Goal: Task Accomplishment & Management: Manage account settings

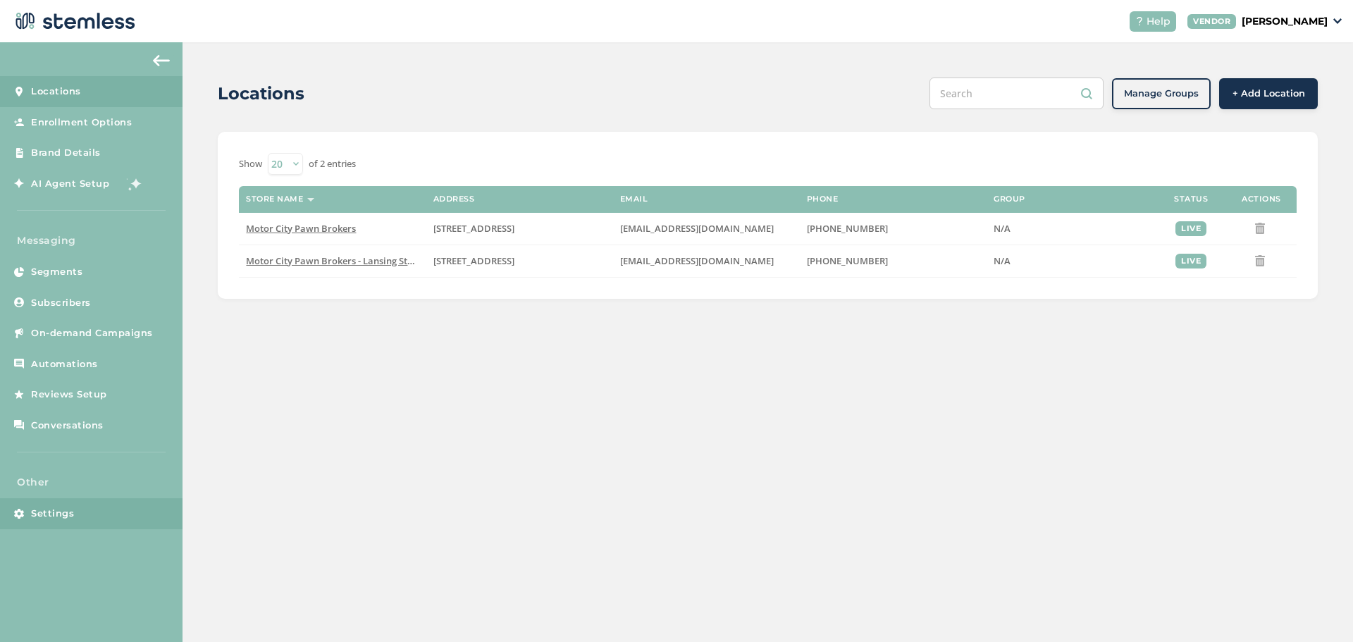
click at [54, 515] on span "Settings" at bounding box center [52, 514] width 43 height 14
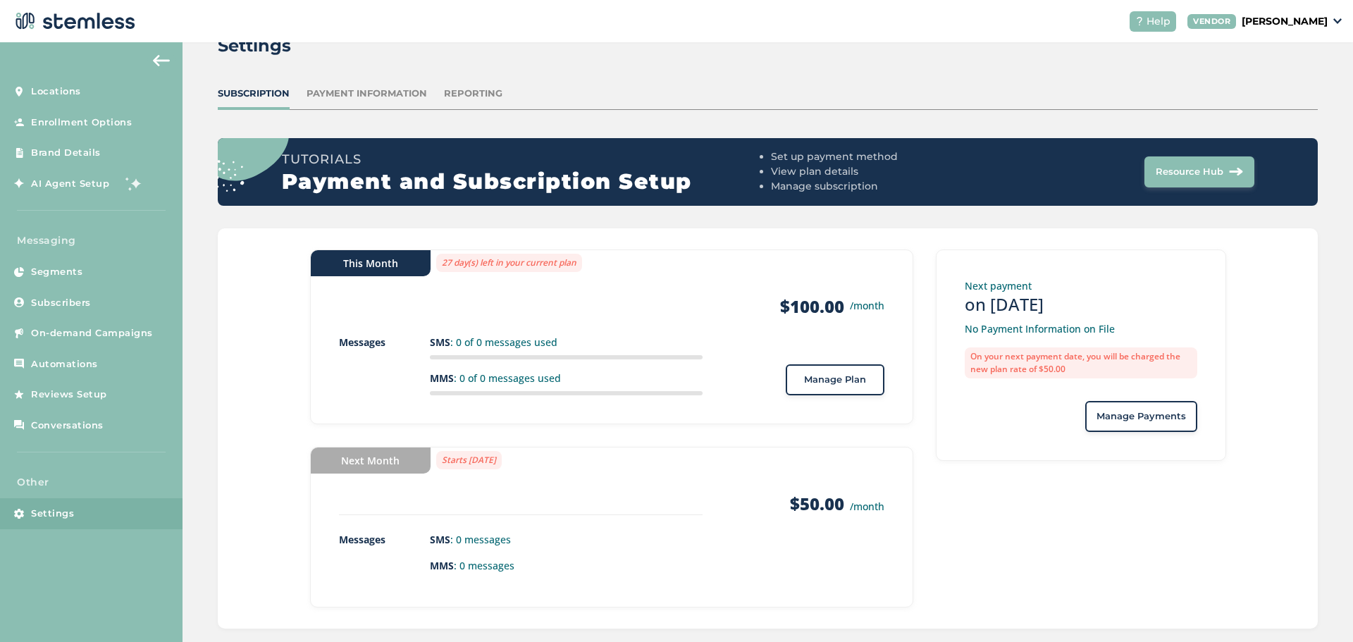
scroll to position [66, 0]
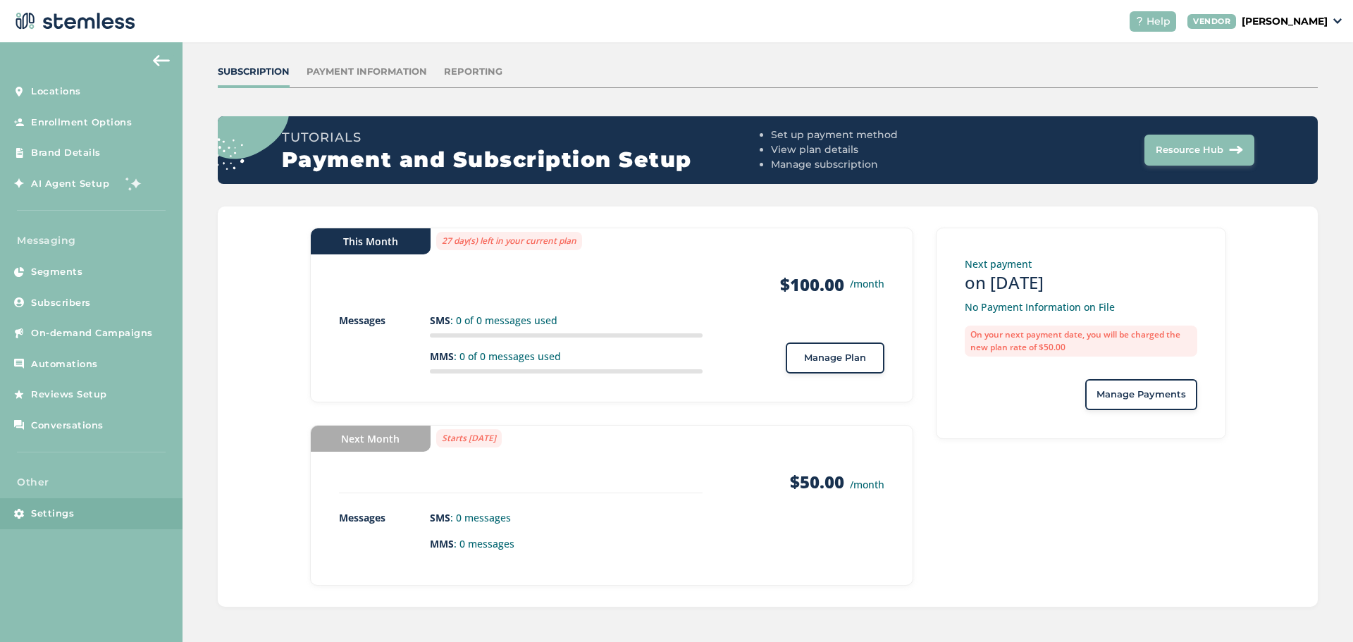
click at [1125, 395] on span "Manage Payments" at bounding box center [1142, 395] width 90 height 14
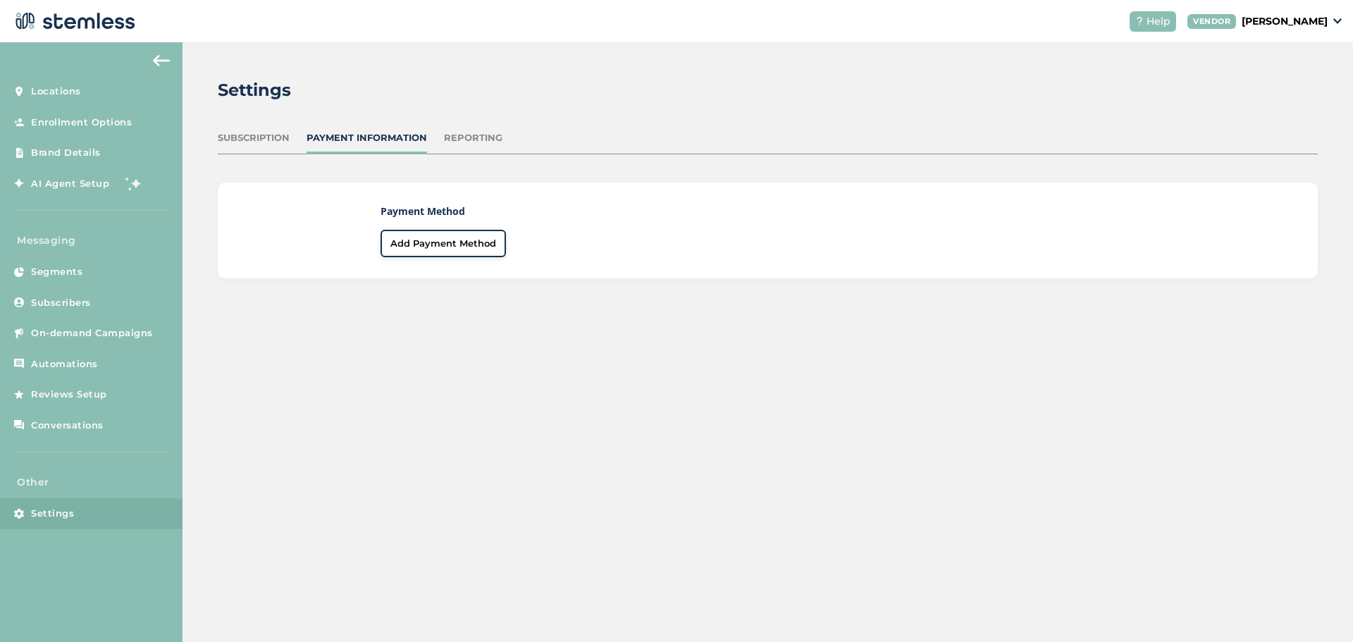
click at [457, 237] on span "Add Payment Method" at bounding box center [444, 244] width 106 height 14
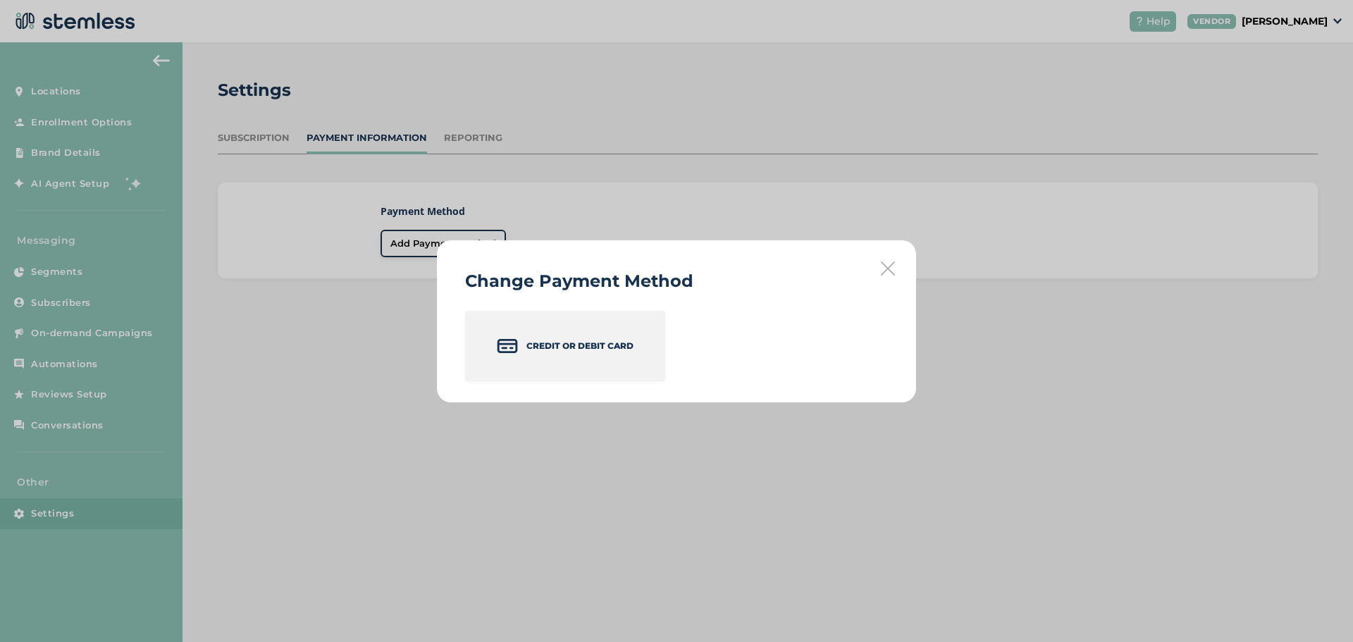
click at [620, 340] on p "Credit or Debit Card" at bounding box center [580, 346] width 107 height 13
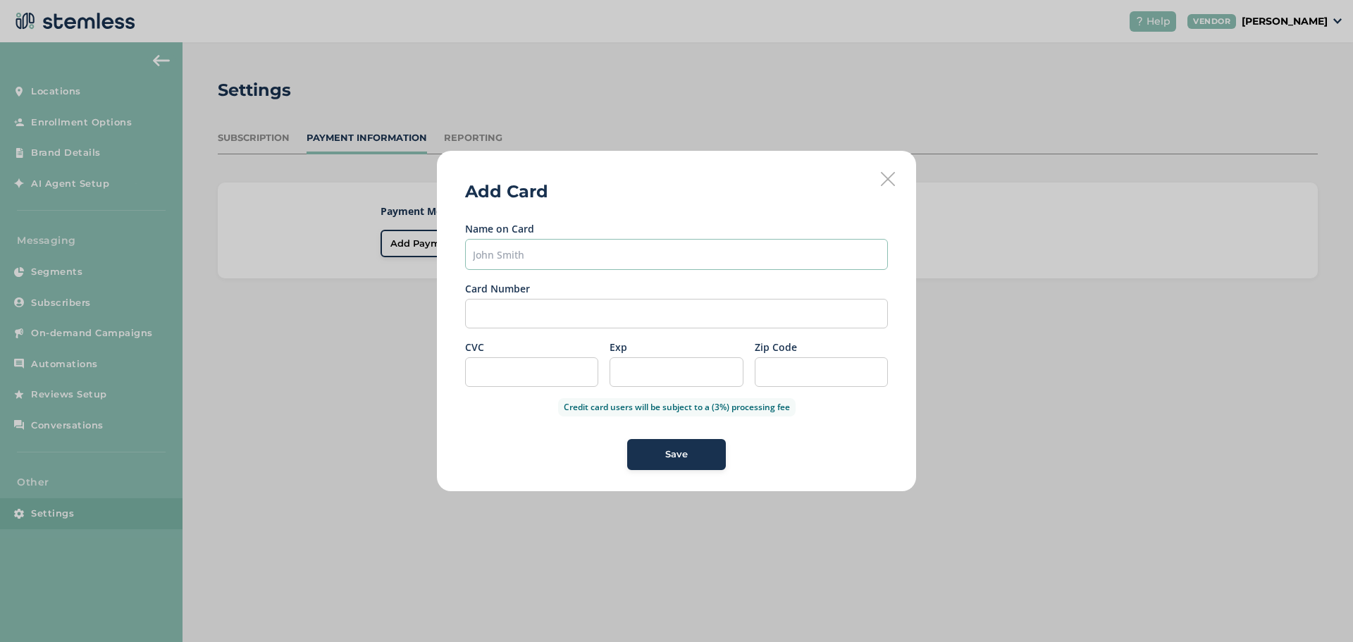
click at [511, 252] on input "text" at bounding box center [676, 254] width 423 height 31
type input "[PERSON_NAME]"
click at [547, 319] on div at bounding box center [676, 314] width 423 height 30
click at [534, 377] on div at bounding box center [531, 372] width 133 height 30
click at [654, 455] on div "Save" at bounding box center [677, 455] width 76 height 14
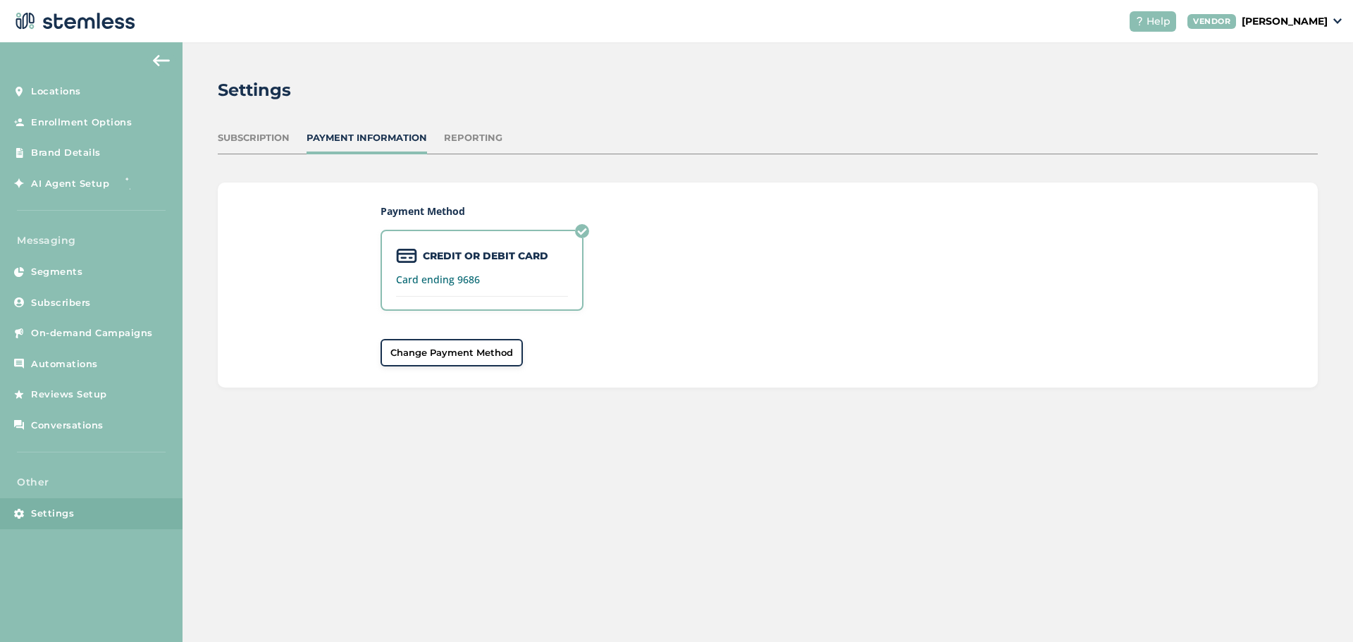
click at [265, 138] on div "Subscription" at bounding box center [254, 138] width 72 height 14
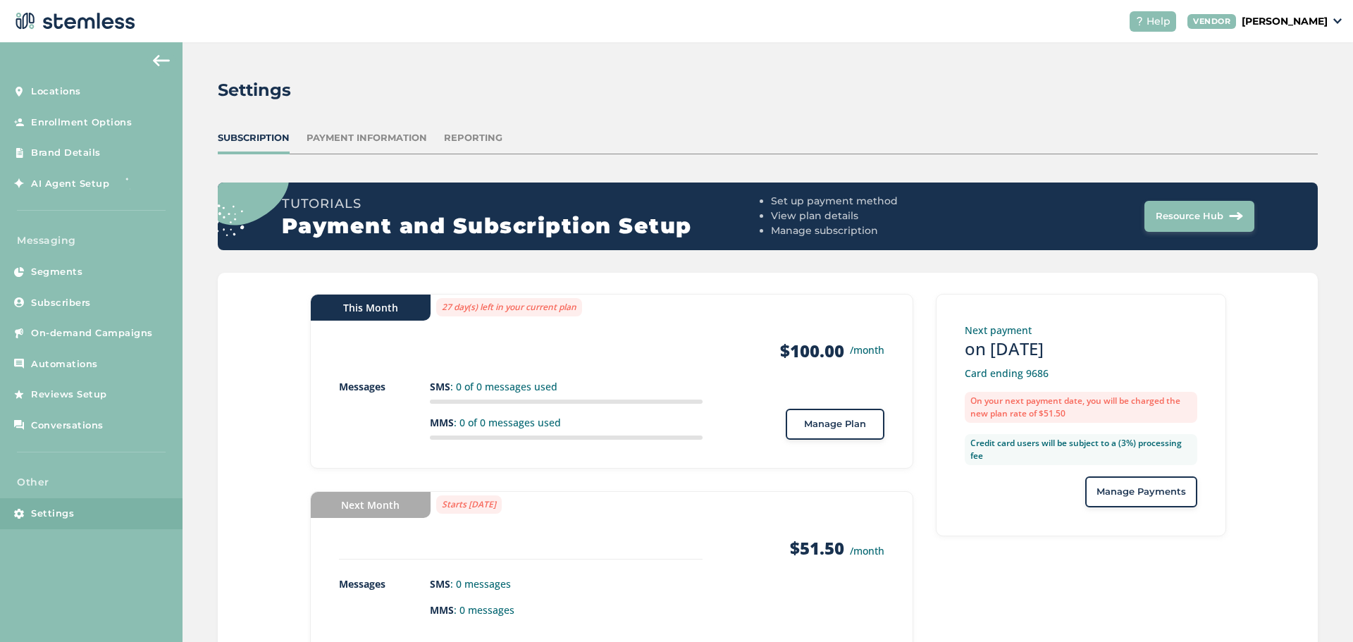
click at [797, 420] on div "Manage Plan" at bounding box center [835, 424] width 76 height 14
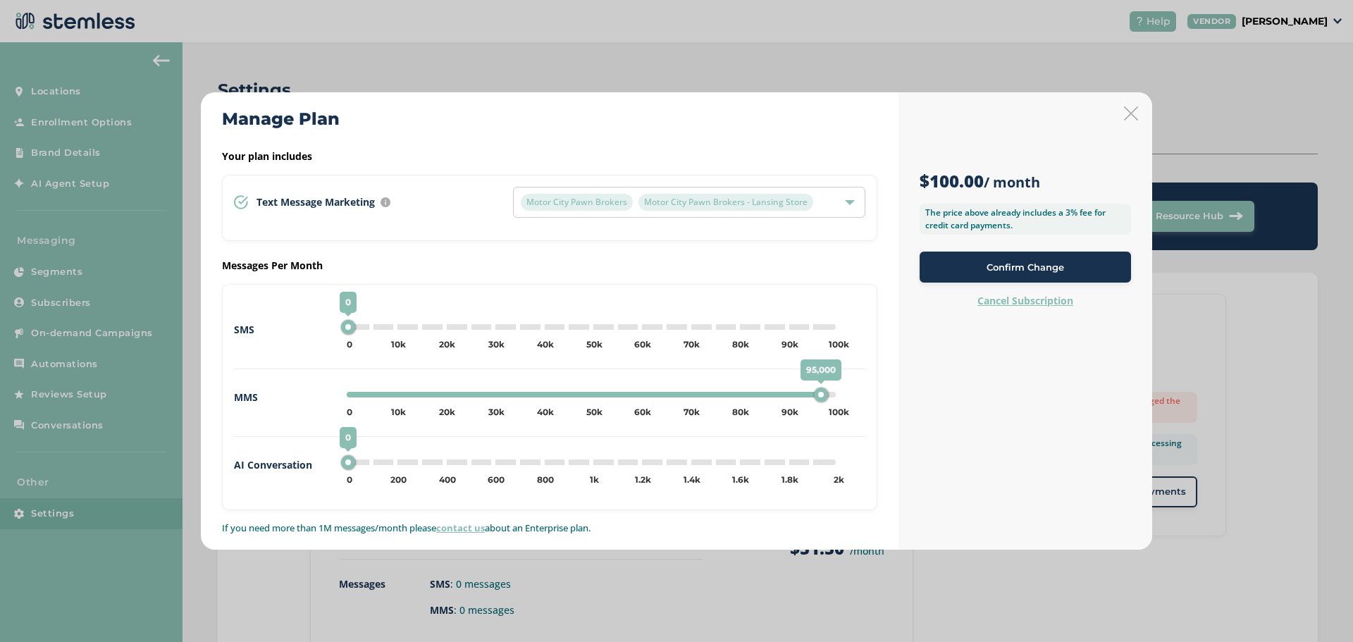
type input "100000"
drag, startPoint x: 350, startPoint y: 392, endPoint x: 833, endPoint y: 392, distance: 483.6
click at [833, 392] on div "100,000" at bounding box center [835, 395] width 14 height 14
